Goal: Share content

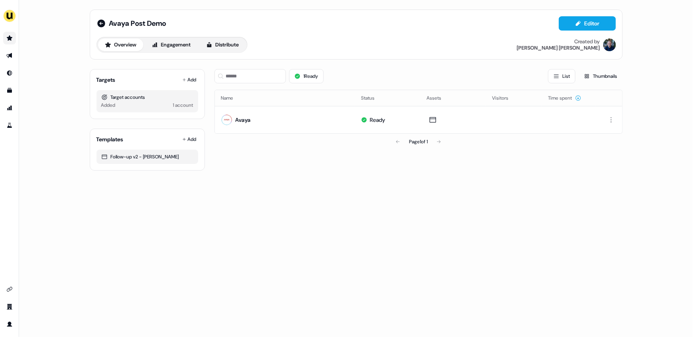
click at [10, 42] on link "Go to prospects" at bounding box center [9, 38] width 13 height 13
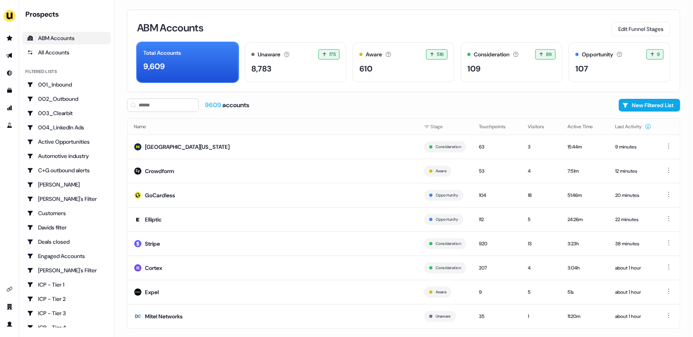
scroll to position [10, 0]
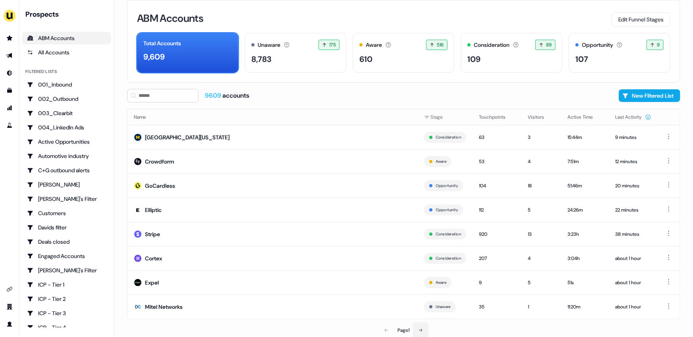
click at [423, 331] on icon at bounding box center [420, 330] width 5 height 5
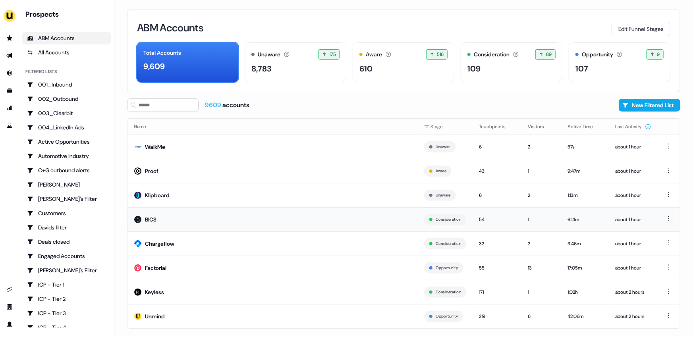
click at [204, 218] on td "BICS" at bounding box center [272, 219] width 290 height 24
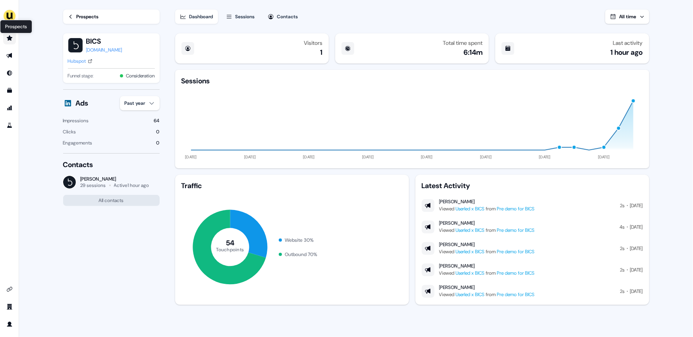
click at [10, 39] on icon "Go to prospects" at bounding box center [10, 37] width 6 height 5
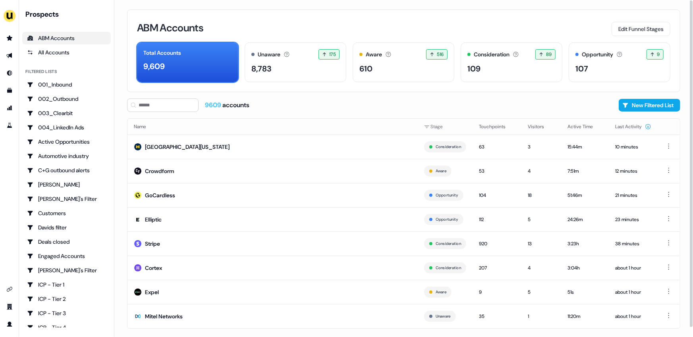
click at [119, 259] on div "ABM Accounts Edit Funnel Stages Total Accounts 9,609 Unaware The default stage …" at bounding box center [403, 168] width 579 height 337
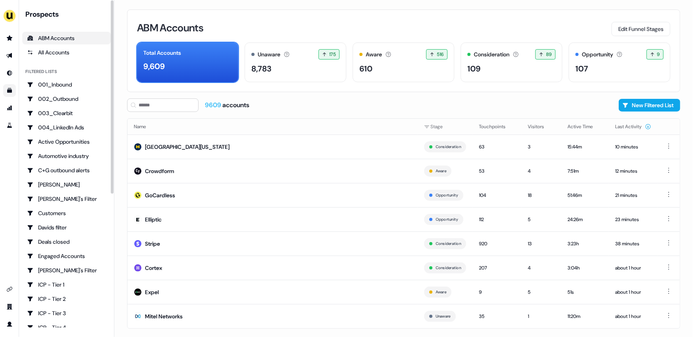
click at [5, 88] on link "Go to templates" at bounding box center [9, 90] width 13 height 13
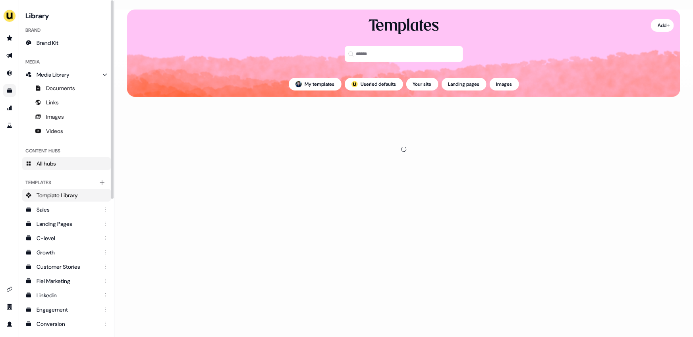
click at [60, 160] on link "All hubs" at bounding box center [66, 163] width 89 height 13
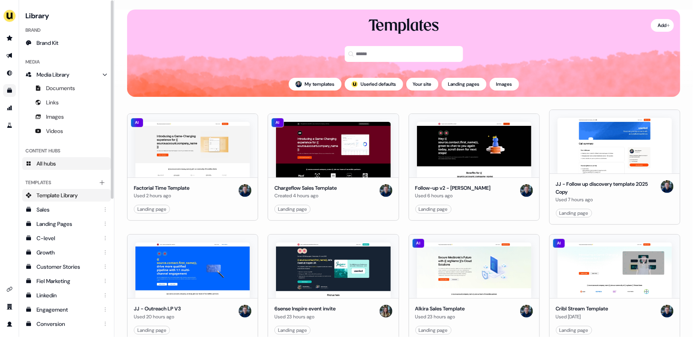
click at [56, 163] on span "All hubs" at bounding box center [46, 164] width 19 height 8
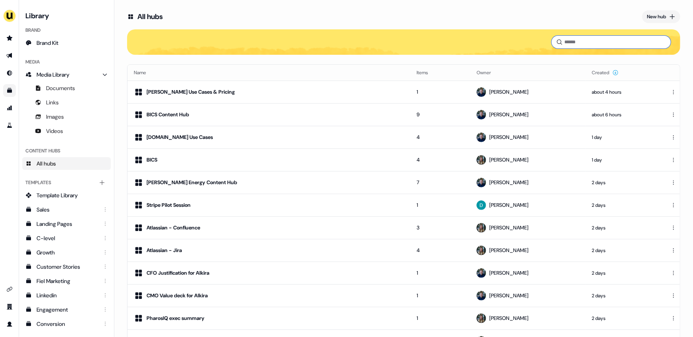
click at [570, 41] on input at bounding box center [611, 42] width 119 height 13
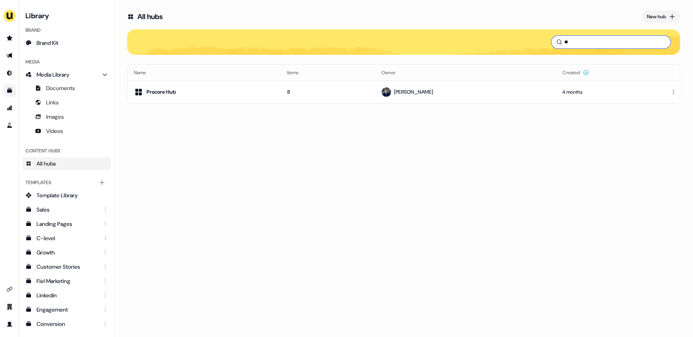
type input "*"
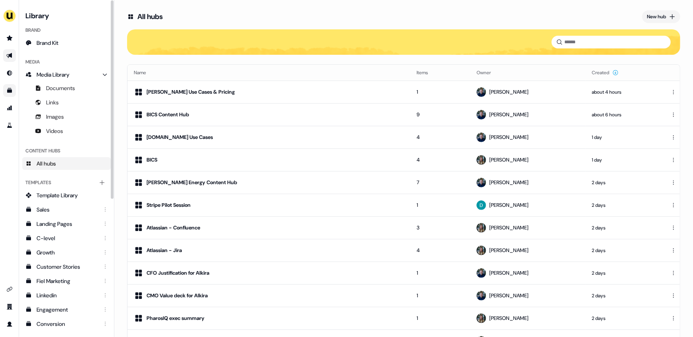
click at [7, 54] on icon "Go to outbound experience" at bounding box center [9, 55] width 6 height 6
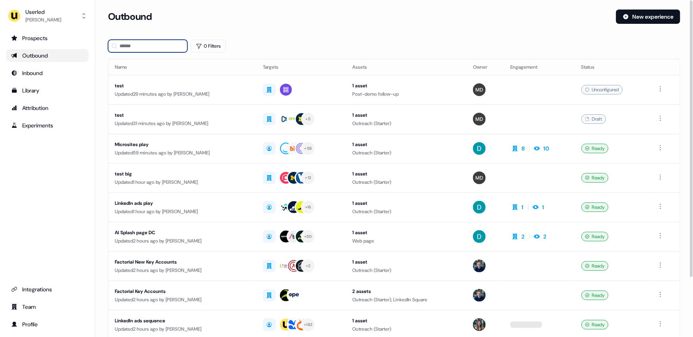
click at [135, 44] on input at bounding box center [147, 46] width 79 height 13
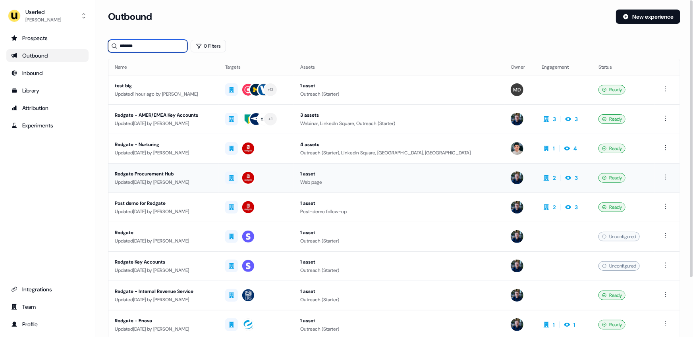
type input "*******"
click at [212, 176] on div "Redgate Procurement Hub" at bounding box center [164, 174] width 98 height 8
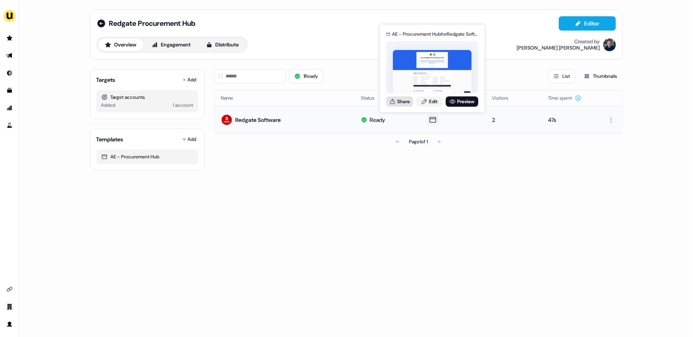
click at [406, 100] on button "Share" at bounding box center [399, 101] width 27 height 10
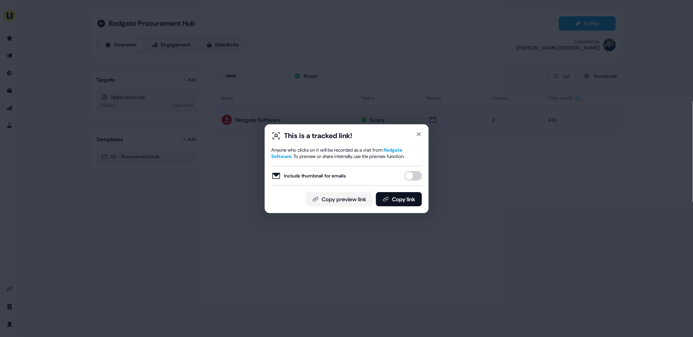
click at [411, 174] on button "Include thumbnail for emails" at bounding box center [412, 176] width 17 height 10
click at [404, 199] on button "Copy link" at bounding box center [399, 199] width 46 height 14
